Goal: Task Accomplishment & Management: Use online tool/utility

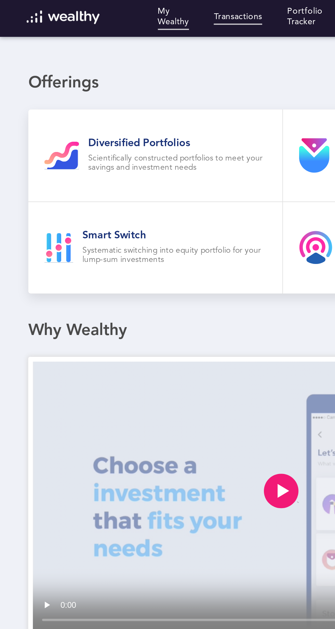
click at [127, 8] on link "Transactions" at bounding box center [141, 11] width 29 height 8
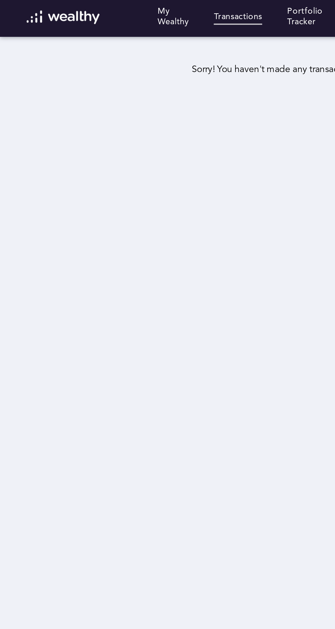
click at [26, 9] on img at bounding box center [37, 10] width 43 height 8
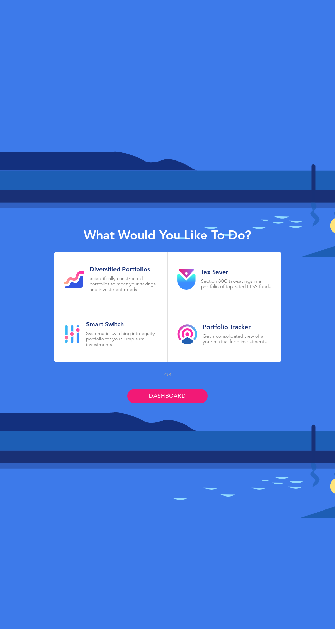
scroll to position [45, 0]
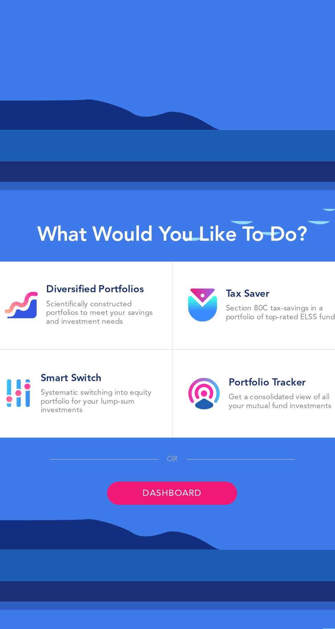
click at [175, 389] on link "Dashboard" at bounding box center [167, 396] width 80 height 14
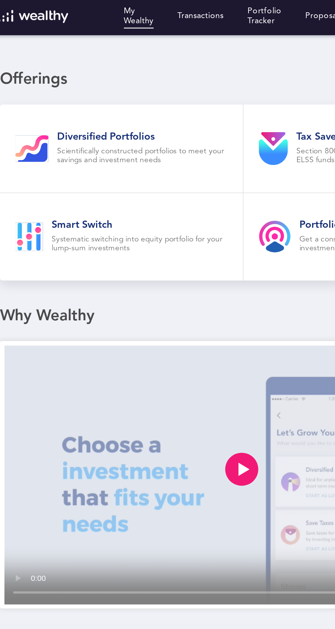
click at [137, 146] on p "Systematic switching into equity portfolio for your lump-sum investments" at bounding box center [103, 151] width 109 height 11
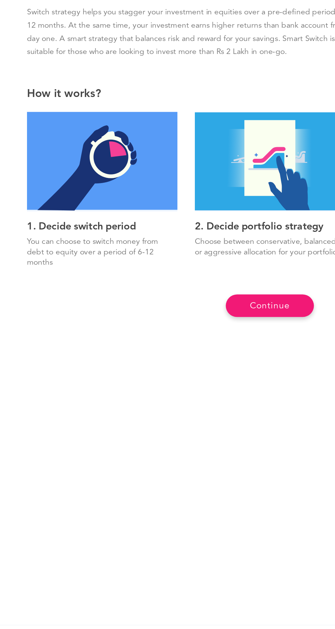
scroll to position [36, 0]
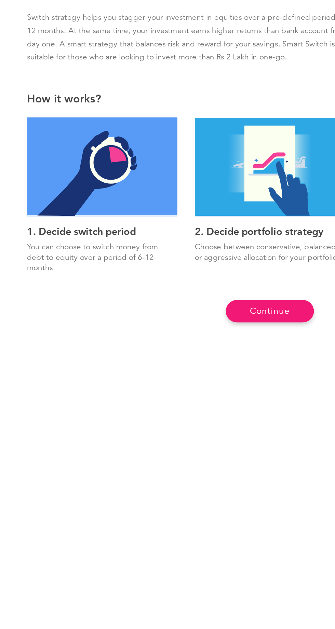
click at [175, 424] on button "Continue" at bounding box center [167, 431] width 55 height 14
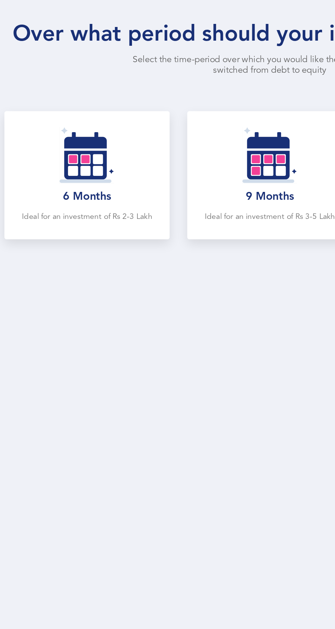
click at [71, 318] on img at bounding box center [54, 333] width 34 height 35
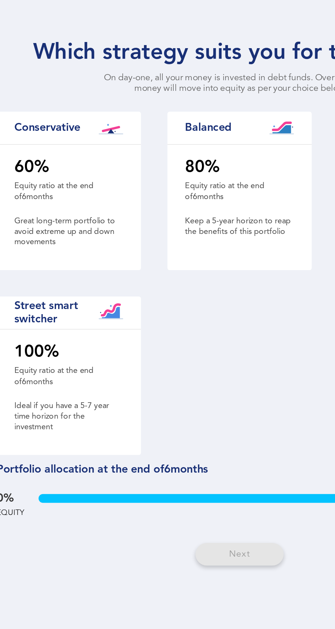
click at [154, 470] on div "Next" at bounding box center [167, 482] width 55 height 25
click at [170, 470] on div "Next" at bounding box center [167, 482] width 55 height 25
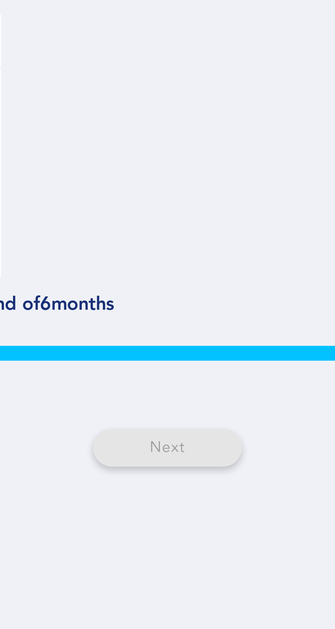
click at [170, 470] on div "Next" at bounding box center [167, 482] width 55 height 25
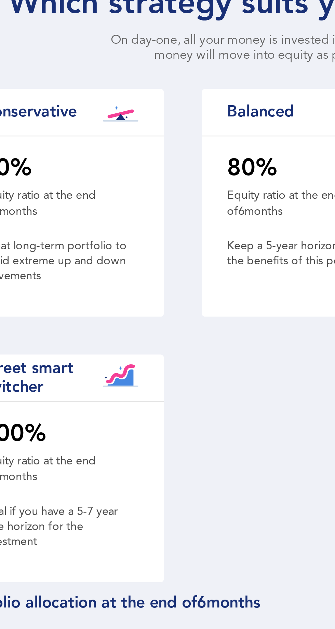
scroll to position [0, 0]
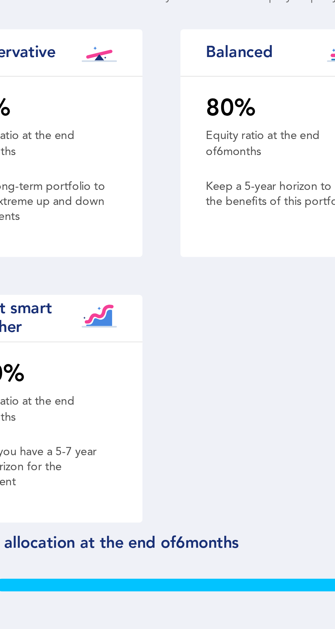
click at [91, 383] on div "100 % Equity ratio at the end of 6 months Ideal if you have a 5-7 year time hor…" at bounding box center [61, 380] width 89 height 74
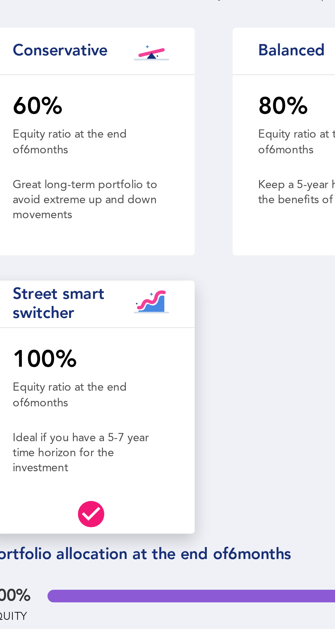
click at [61, 249] on h1 "60 %" at bounding box center [62, 239] width 68 height 17
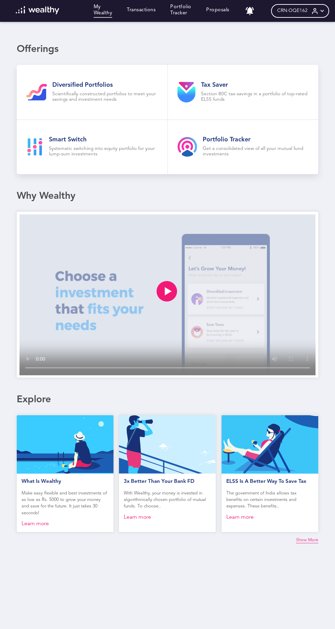
click at [289, 13] on div "CRN: OQE162" at bounding box center [300, 11] width 58 height 14
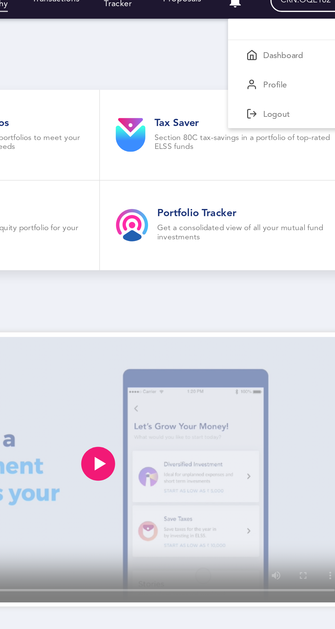
click at [270, 53] on div "Profile" at bounding box center [287, 62] width 85 height 18
